Goal: Information Seeking & Learning: Learn about a topic

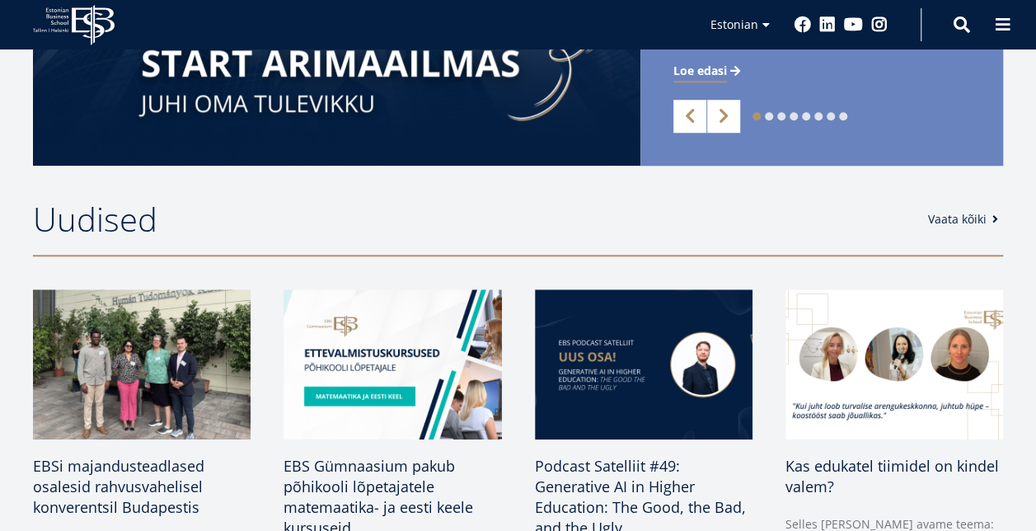
scroll to position [577, 0]
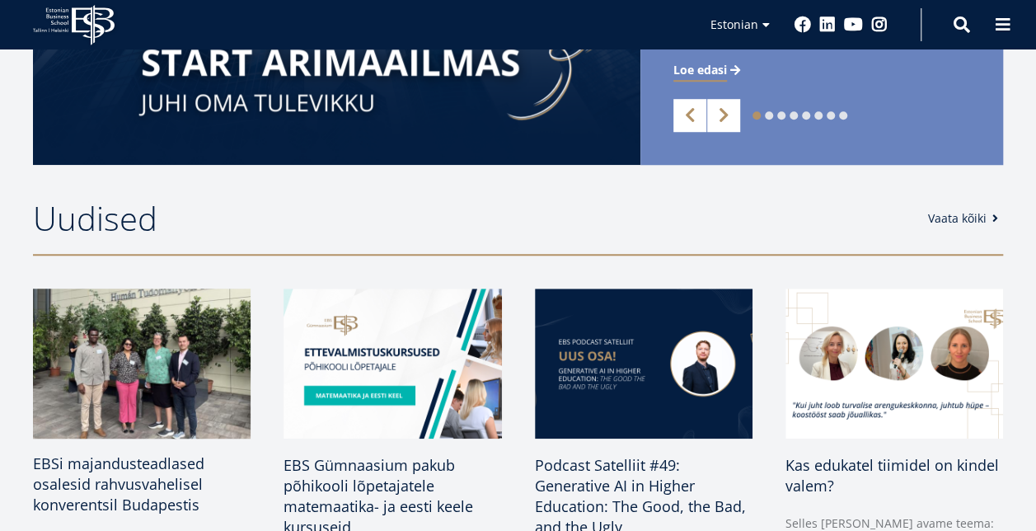
click at [158, 483] on span "EBSi majandusteadlased osalesid rahvusvahelisel konverentsil Budapestis" at bounding box center [118, 483] width 171 height 61
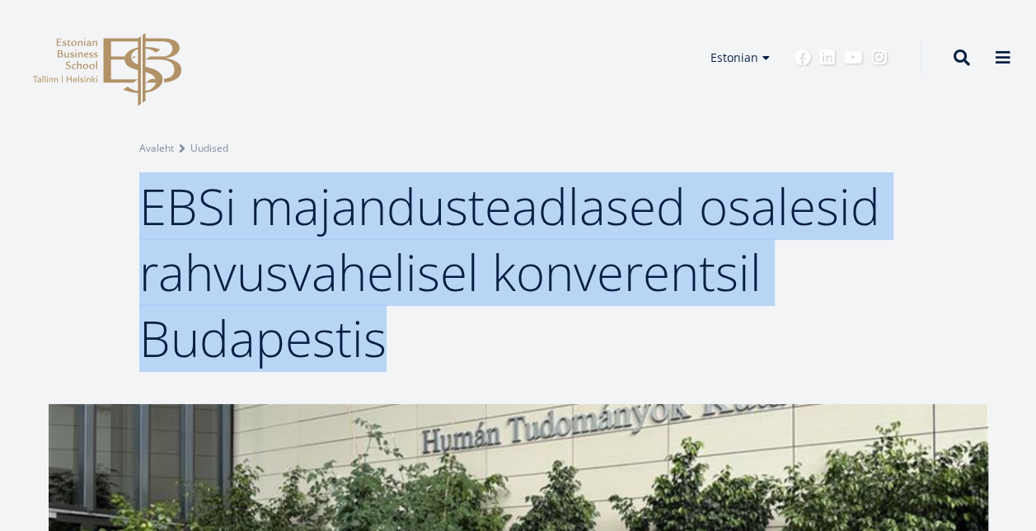
drag, startPoint x: 404, startPoint y: 348, endPoint x: 148, endPoint y: 217, distance: 286.7
click at [148, 217] on h1 "EBSi majandusteadlased osalesid rahvusvahelisel konverentsil Budapestis" at bounding box center [518, 272] width 758 height 198
drag, startPoint x: 148, startPoint y: 217, endPoint x: 160, endPoint y: 216, distance: 11.7
copy span "EBSi majandusteadlased osalesid rahvusvahelisel konverentsil Budapestis"
click at [298, 33] on div "EBS Logo Created with Sketch. Kasutaja konto menüü Admin Estonian Estonian Engl…" at bounding box center [518, 57] width 1036 height 49
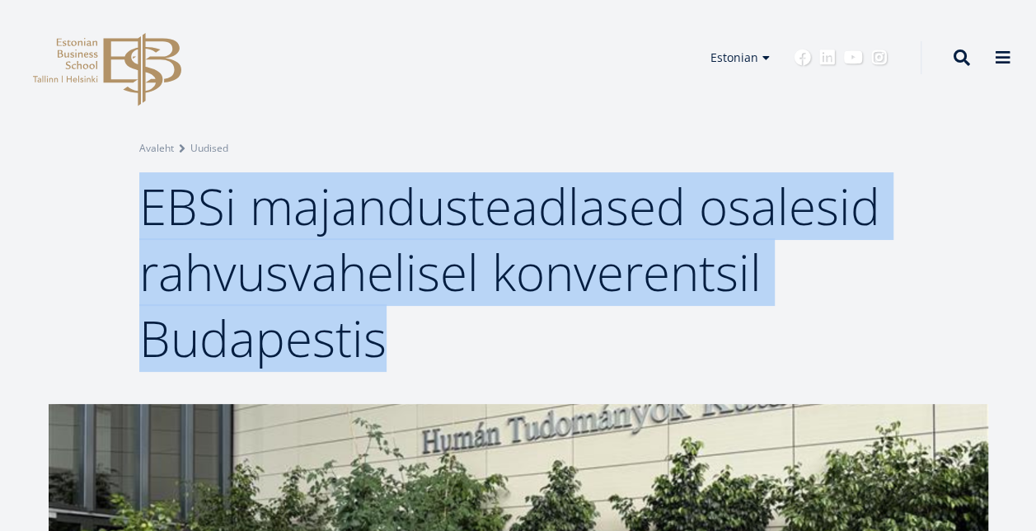
drag, startPoint x: 391, startPoint y: 341, endPoint x: 100, endPoint y: 198, distance: 325.0
click at [86, 198] on div "Breadcrumb Avaleht Uudised EBSi majandusteadlased osalesid rahvusvahelisel konv…" at bounding box center [518, 202] width 1036 height 404
drag, startPoint x: 112, startPoint y: 198, endPoint x: 205, endPoint y: 213, distance: 94.3
copy span "EBSi majandusteadlased osalesid rahvusvahelisel konverentsil Budapestis"
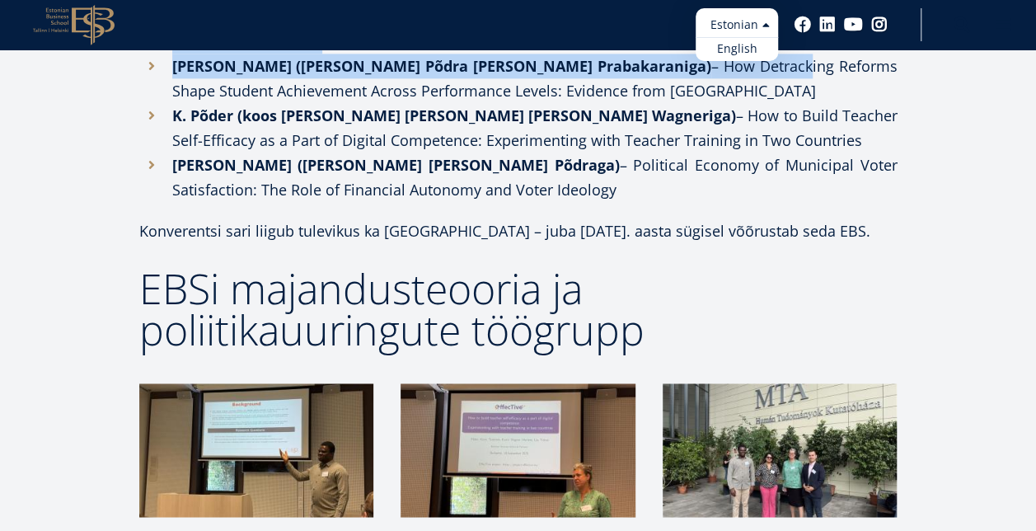
scroll to position [1083, 0]
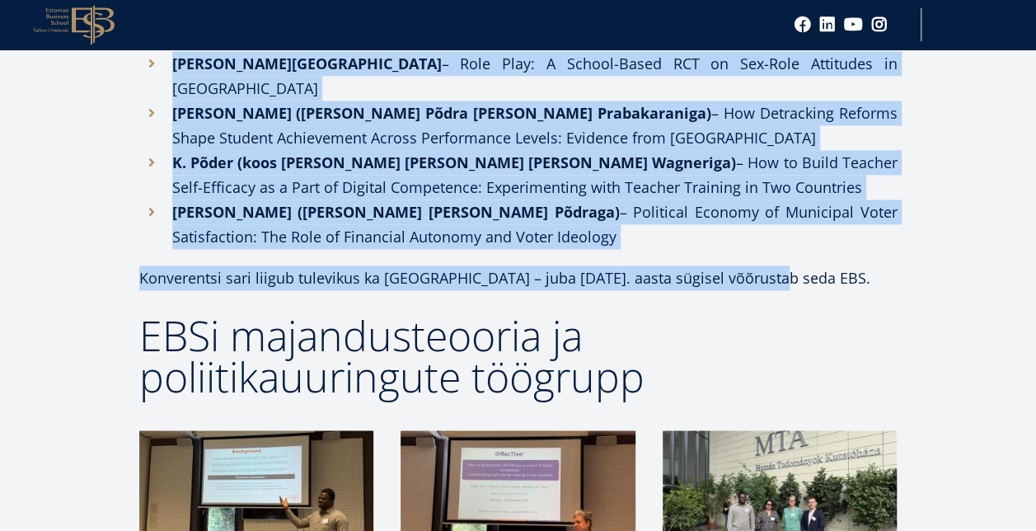
drag, startPoint x: 142, startPoint y: 286, endPoint x: 777, endPoint y: 222, distance: 638.4
click at [777, 227] on div "Facebook Linkedin Email EBSi majandusteooria ja poliitikauuringute töögrupp osa…" at bounding box center [518, 221] width 758 height 753
copy div "EBSi majandusteooria ja poliitikauuringute töögrupp osales 18.–19. septembril B…"
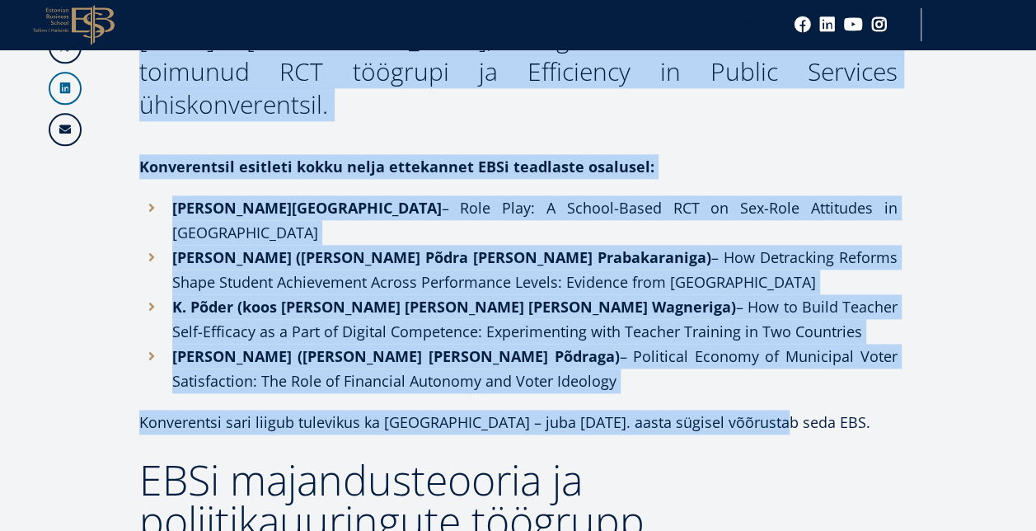
scroll to position [919, 0]
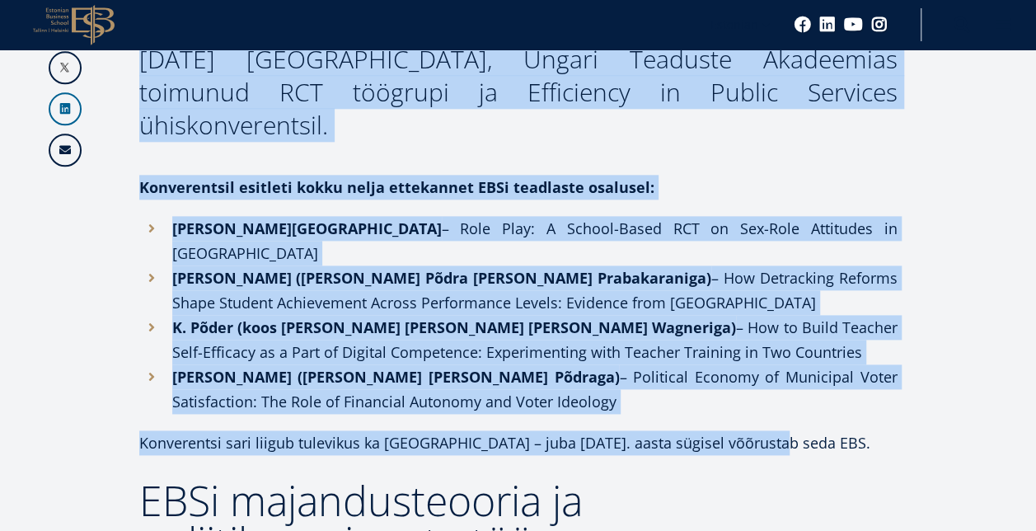
click at [87, 24] on icon "EBS Logo Created with Sketch." at bounding box center [74, 25] width 82 height 40
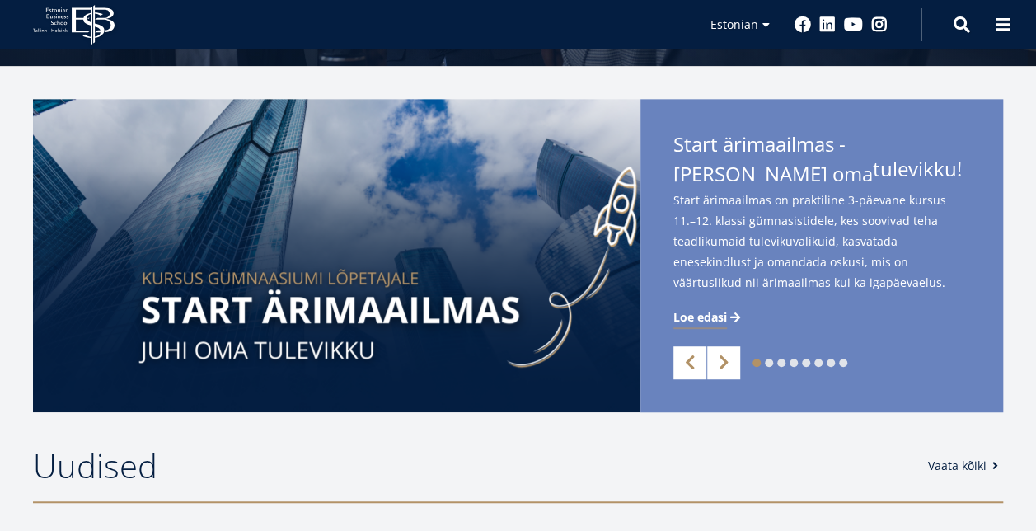
click at [719, 313] on span "Loe edasi" at bounding box center [700, 317] width 54 height 16
click at [74, 21] on icon at bounding box center [93, 25] width 43 height 40
